Goal: Find specific page/section: Find specific page/section

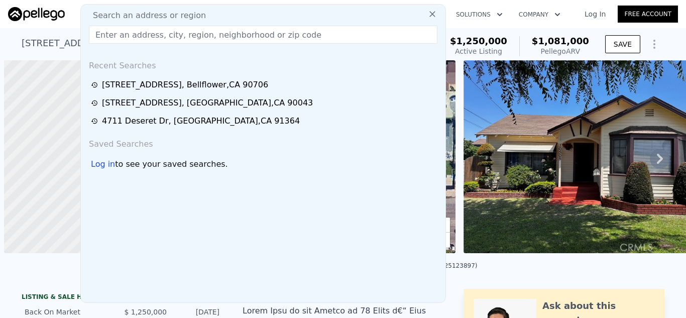
scroll to position [0, 4]
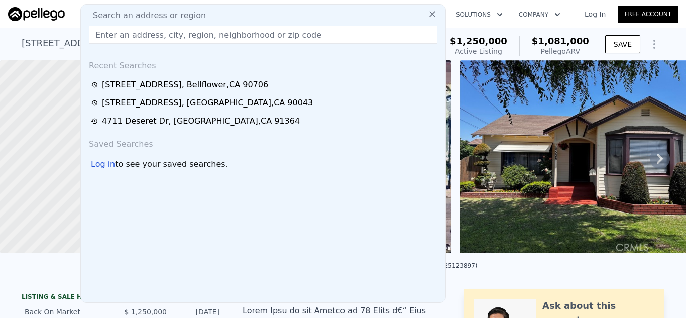
click at [275, 37] on input "text" at bounding box center [263, 35] width 348 height 18
paste input "[GEOGRAPHIC_DATA][PERSON_NAME], [GEOGRAPHIC_DATA]"
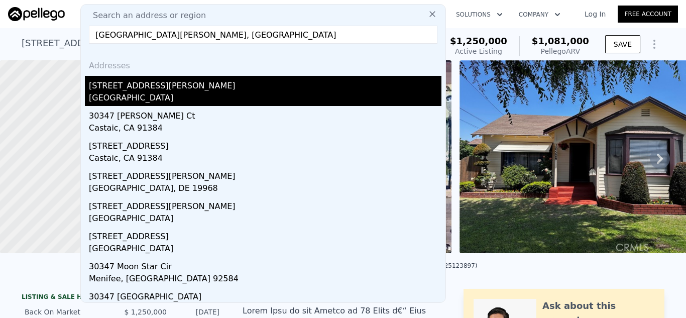
type input "[GEOGRAPHIC_DATA][PERSON_NAME], [GEOGRAPHIC_DATA]"
click at [155, 88] on div "[STREET_ADDRESS][PERSON_NAME]" at bounding box center [265, 84] width 352 height 16
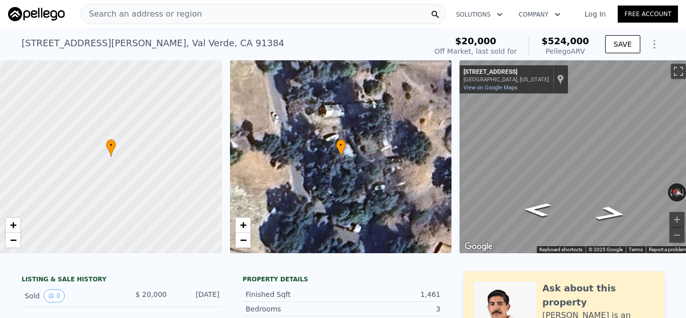
click at [177, 11] on span "Search an address or region" at bounding box center [141, 14] width 121 height 12
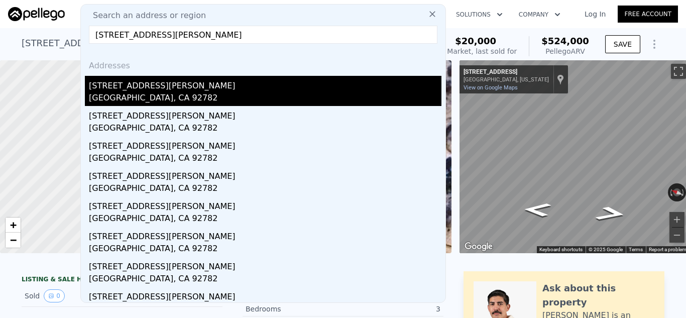
type input "[STREET_ADDRESS][PERSON_NAME]"
click at [181, 87] on div "[STREET_ADDRESS][PERSON_NAME]" at bounding box center [265, 84] width 352 height 16
